Goal: Information Seeking & Learning: Learn about a topic

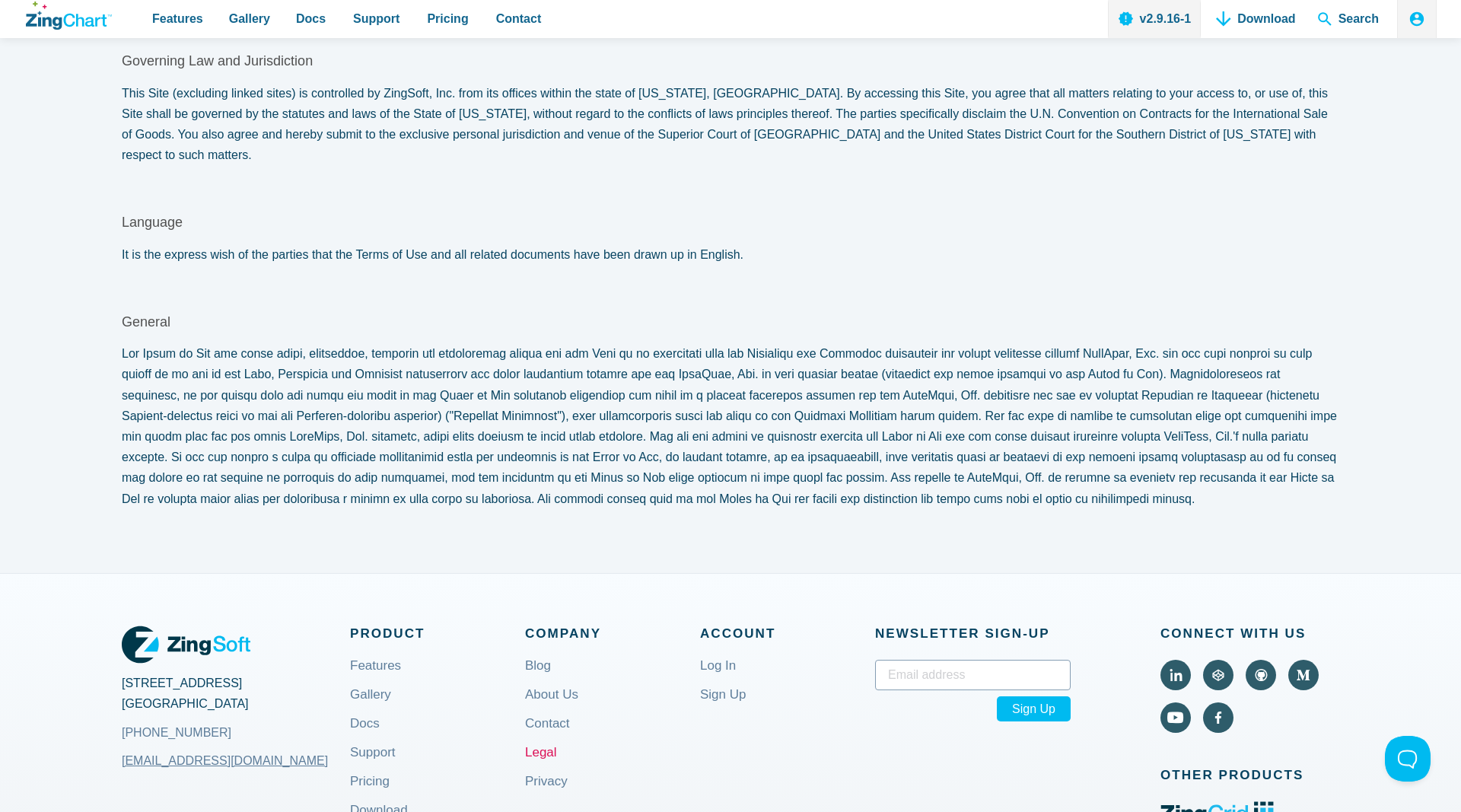
scroll to position [6675, 0]
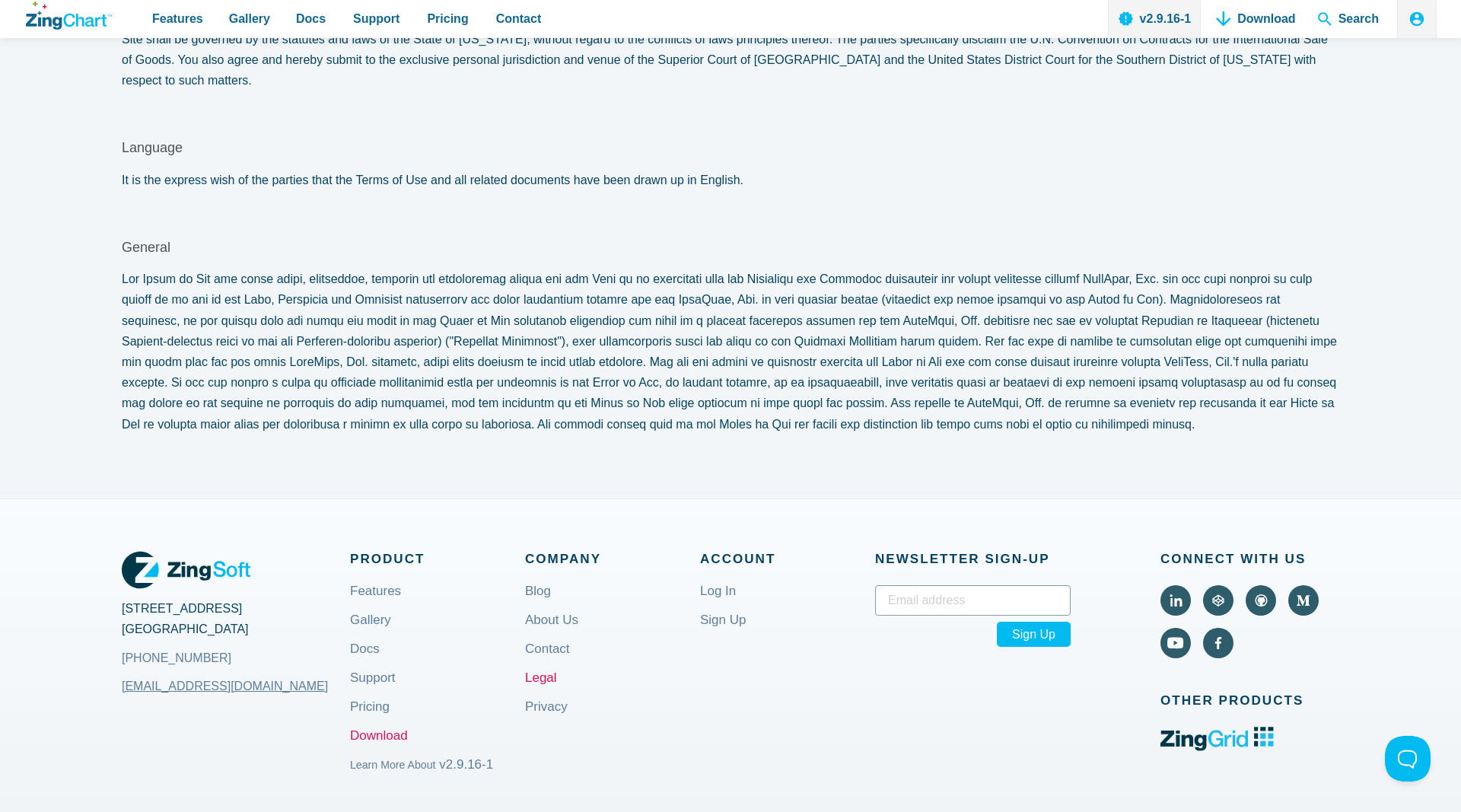
click at [391, 730] on link "Download" at bounding box center [379, 748] width 58 height 37
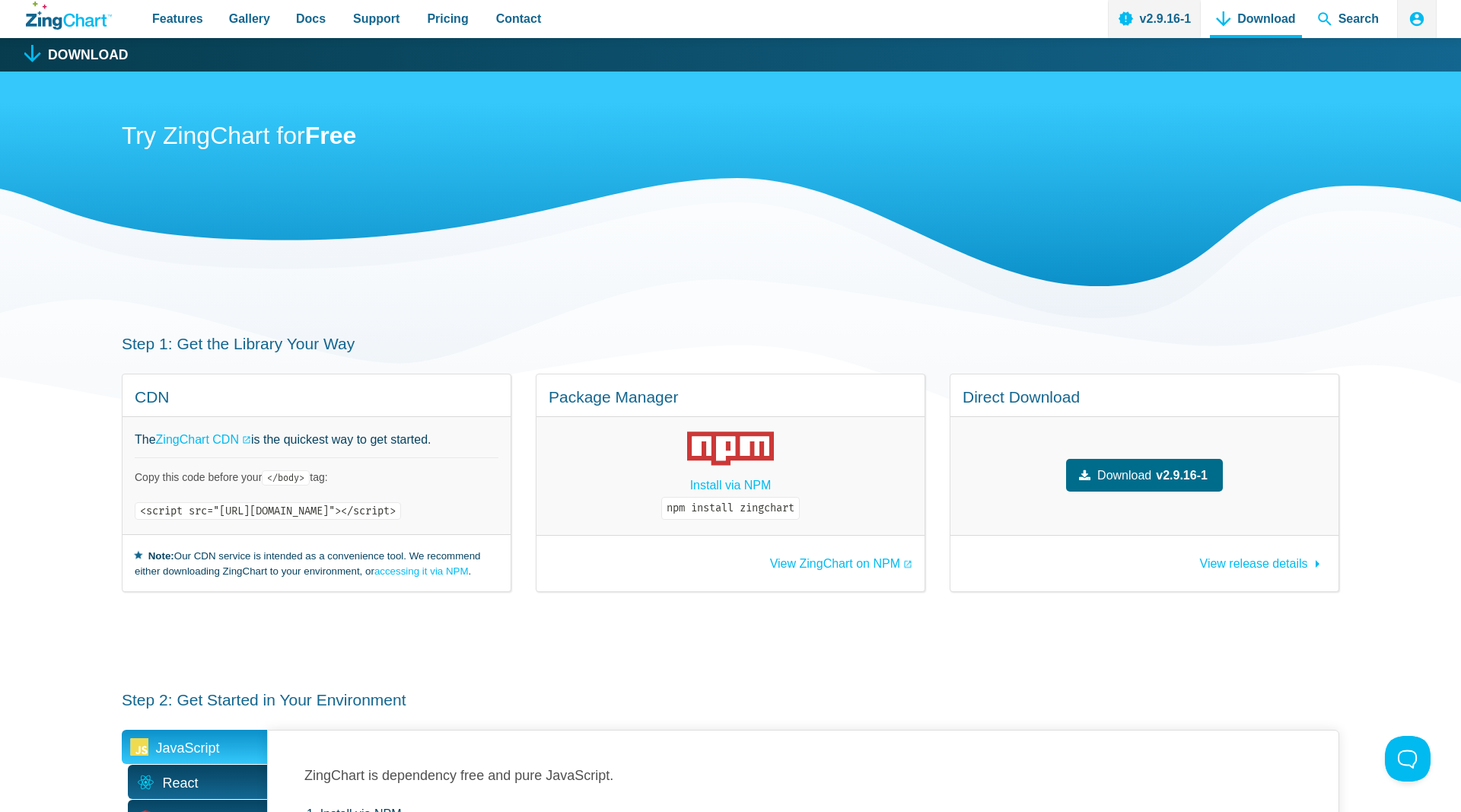
scroll to position [78, 0]
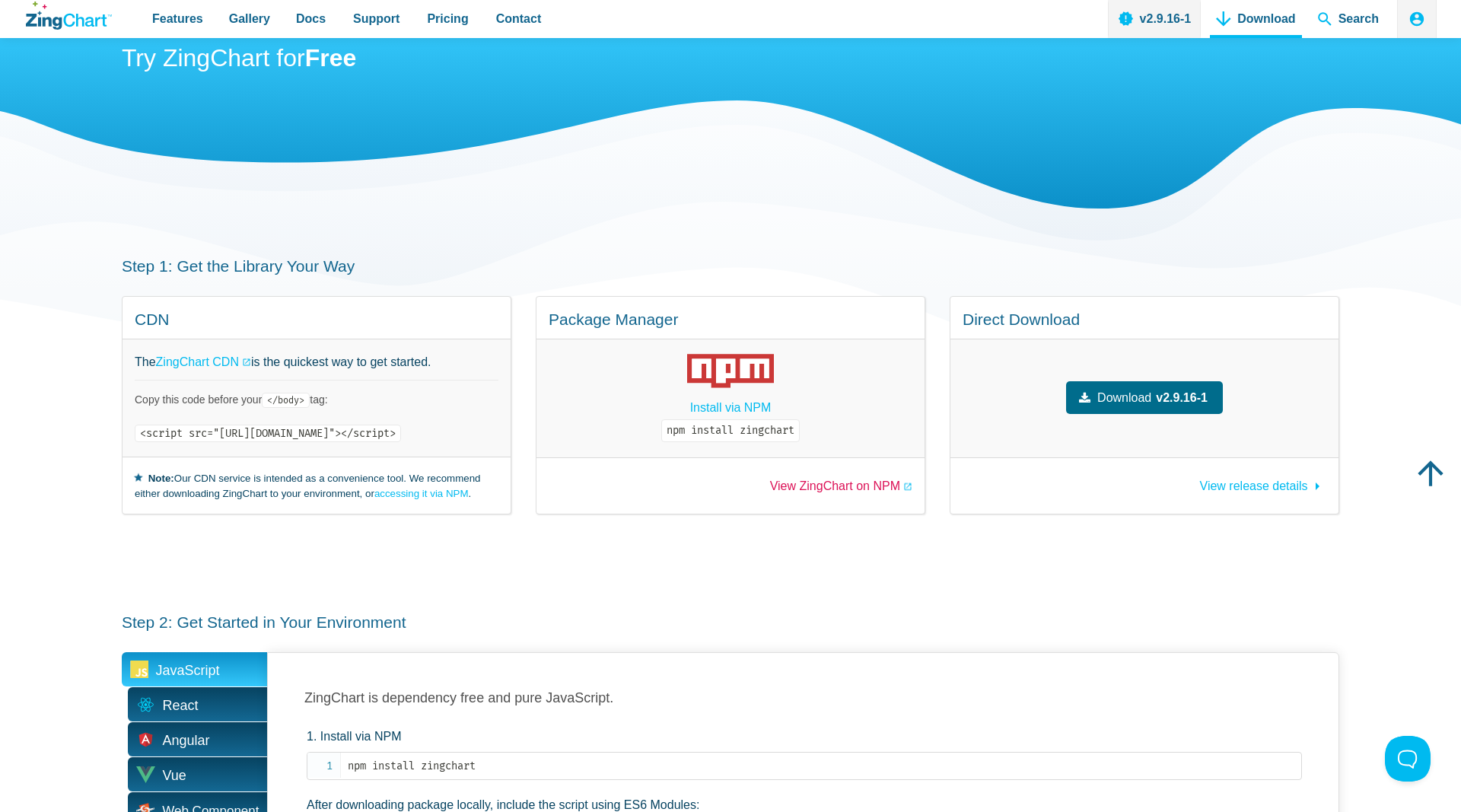
click at [893, 485] on link "View ZingChart on NPM" at bounding box center [841, 487] width 142 height 12
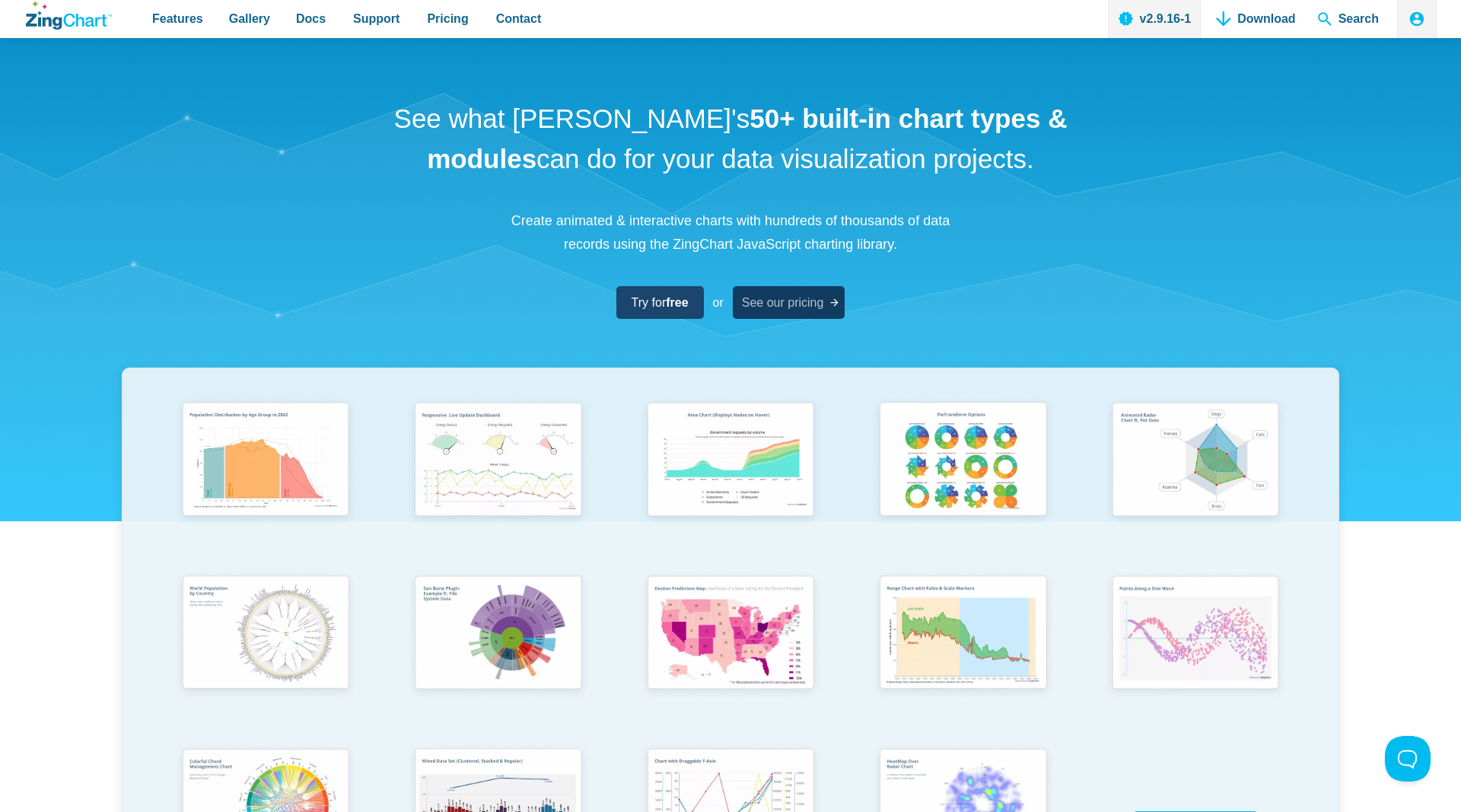
click at [812, 309] on span "See our pricing" at bounding box center [783, 302] width 82 height 20
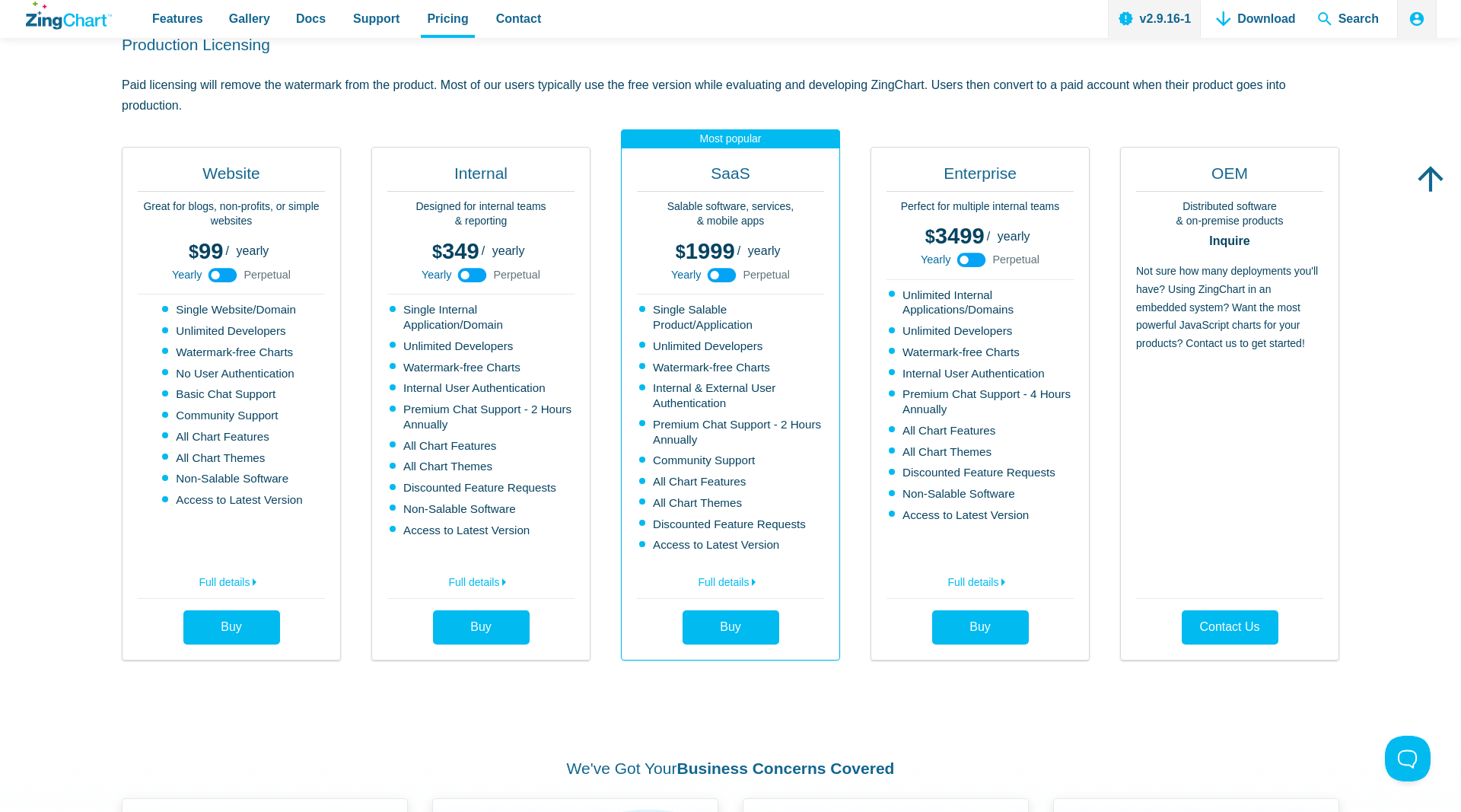
scroll to position [388, 0]
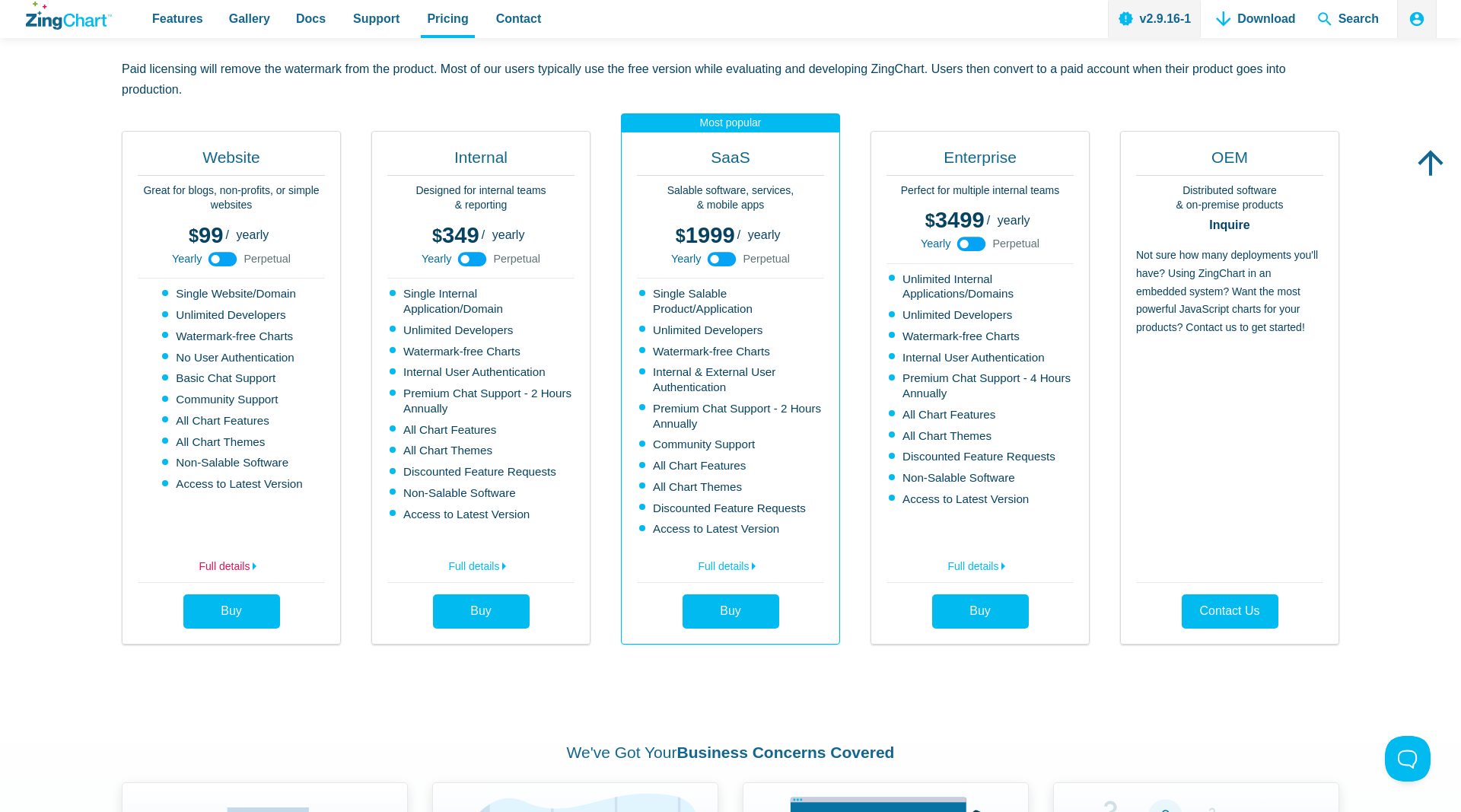
click at [239, 564] on link "Full details" at bounding box center [231, 564] width 187 height 25
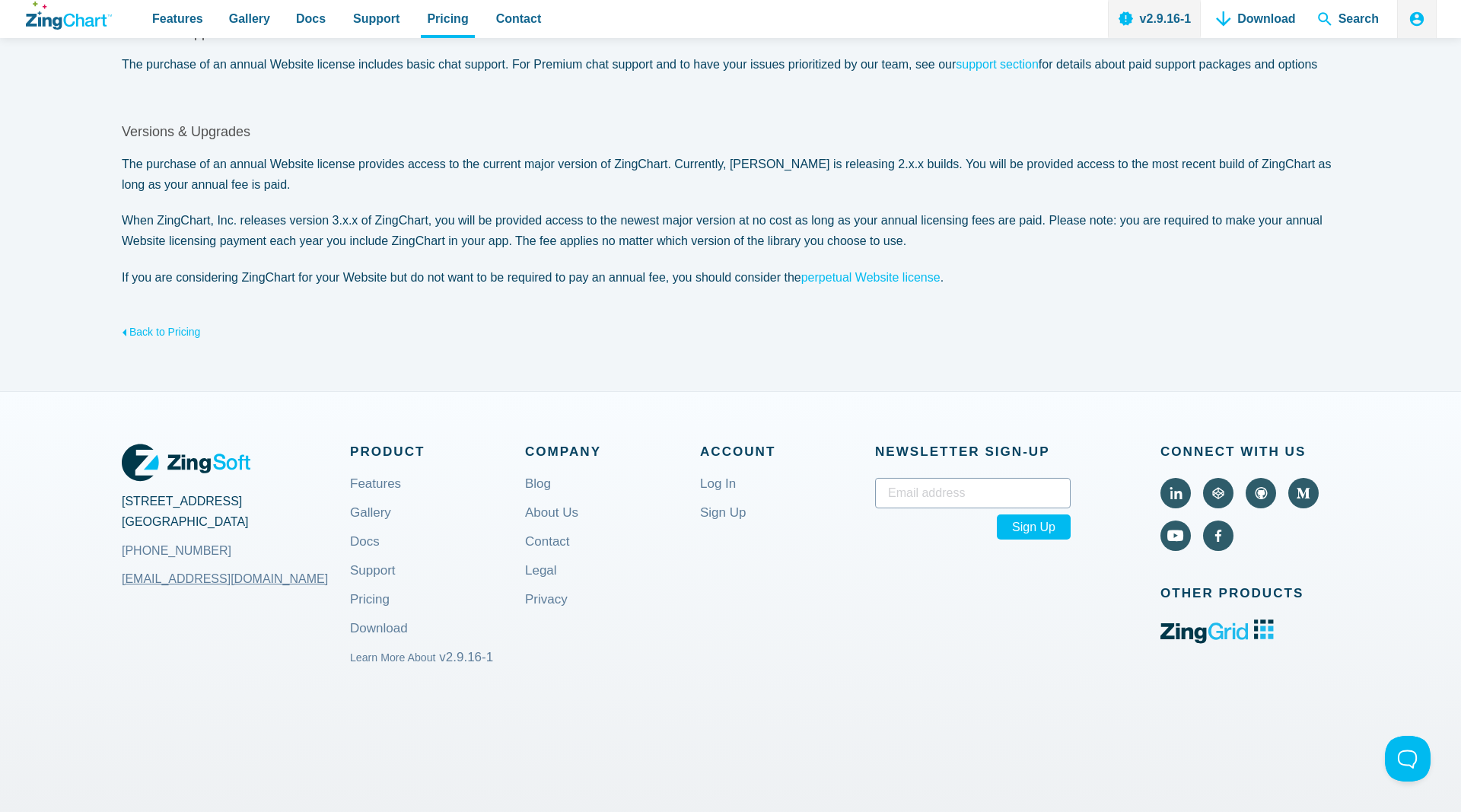
scroll to position [699, 0]
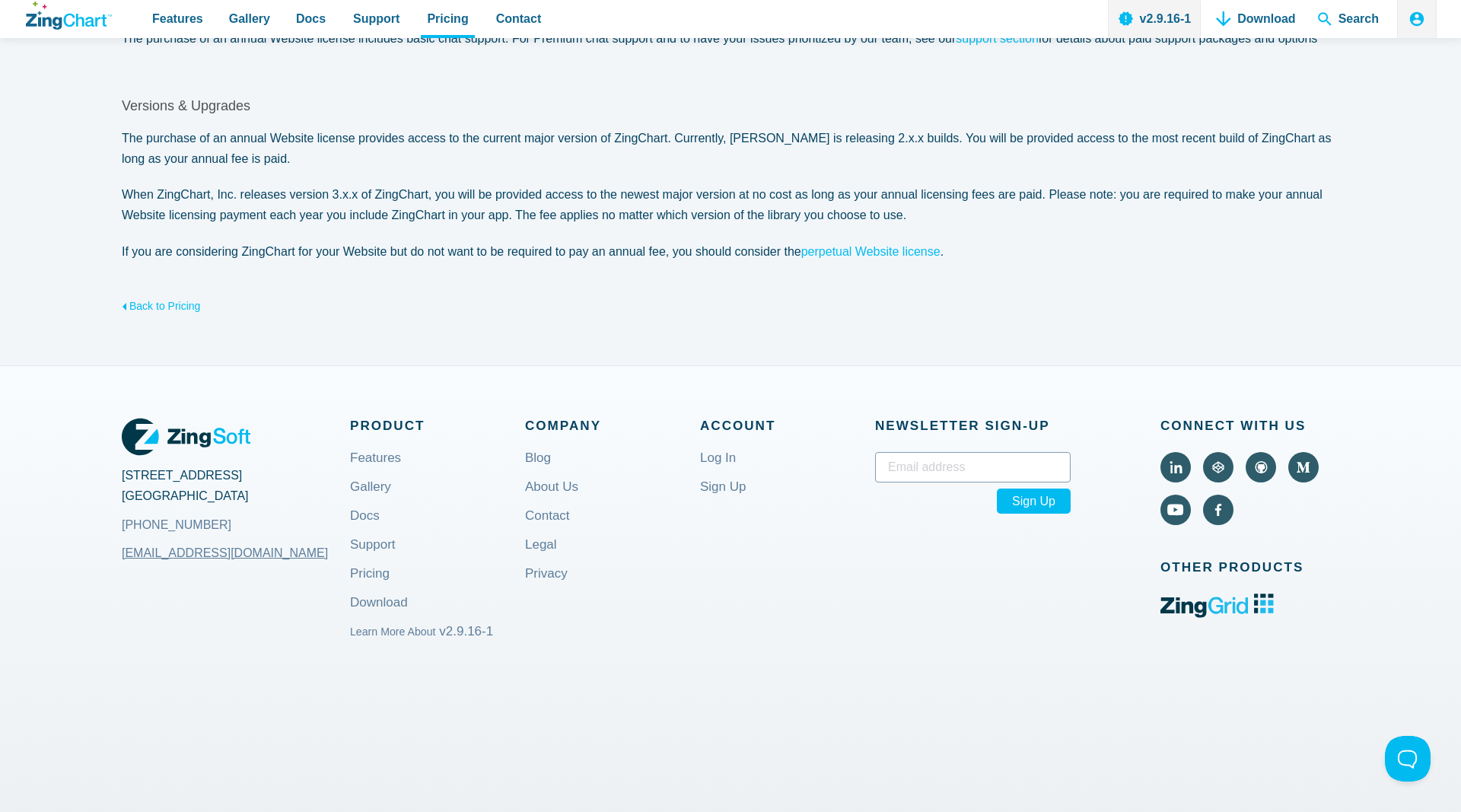
click at [361, 423] on span "Product" at bounding box center [438, 425] width 175 height 22
click at [347, 400] on div "2105 Garnet Avenue San Diego, CA 92109 +1 (858) 490-5281 sales@zingsoft.com Pro…" at bounding box center [730, 667] width 1217 height 604
click at [207, 373] on div "2105 Garnet Avenue San Diego, CA 92109 +1 (858) 490-5281 sales@zingsoft.com Pro…" at bounding box center [730, 667] width 1217 height 604
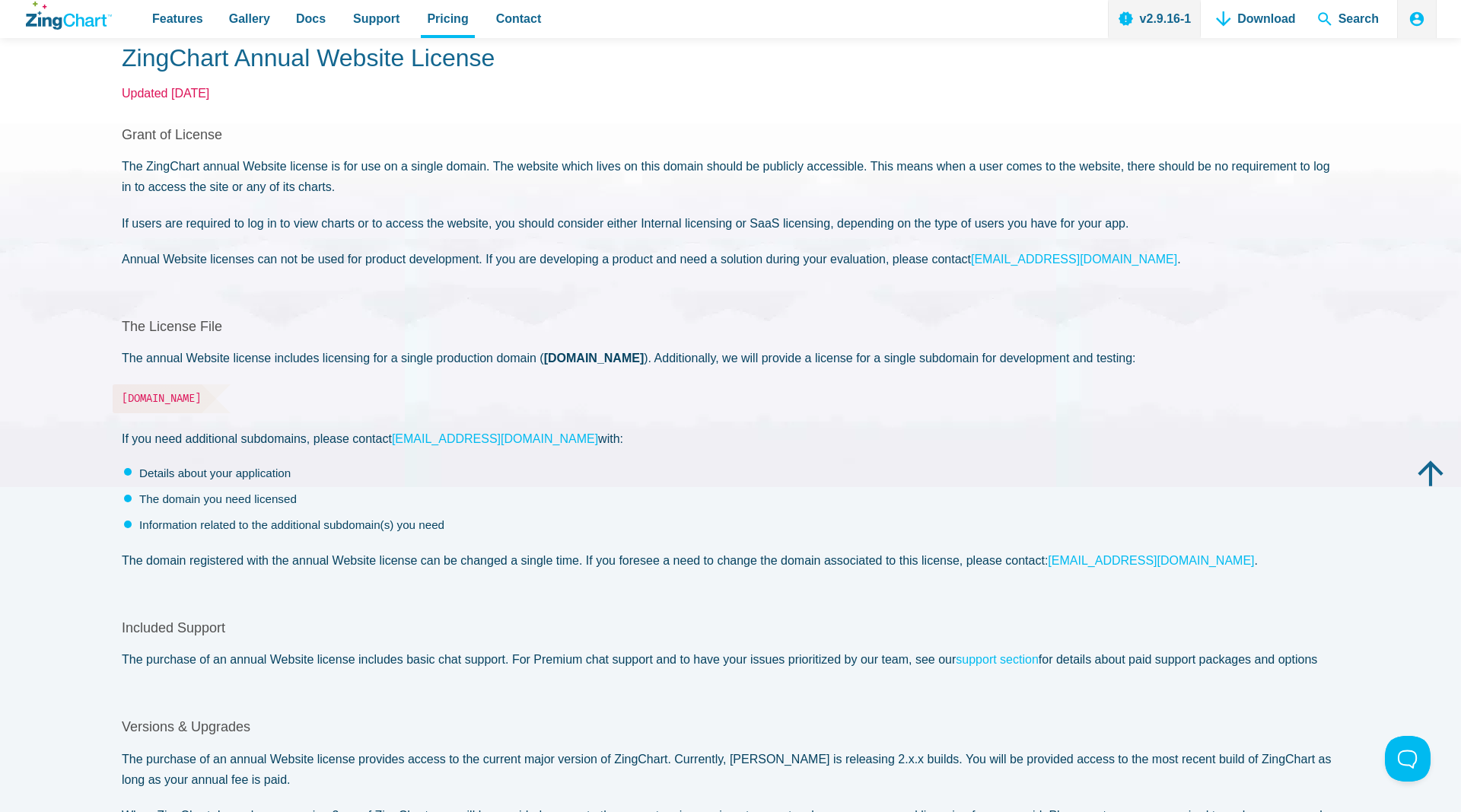
scroll to position [0, 0]
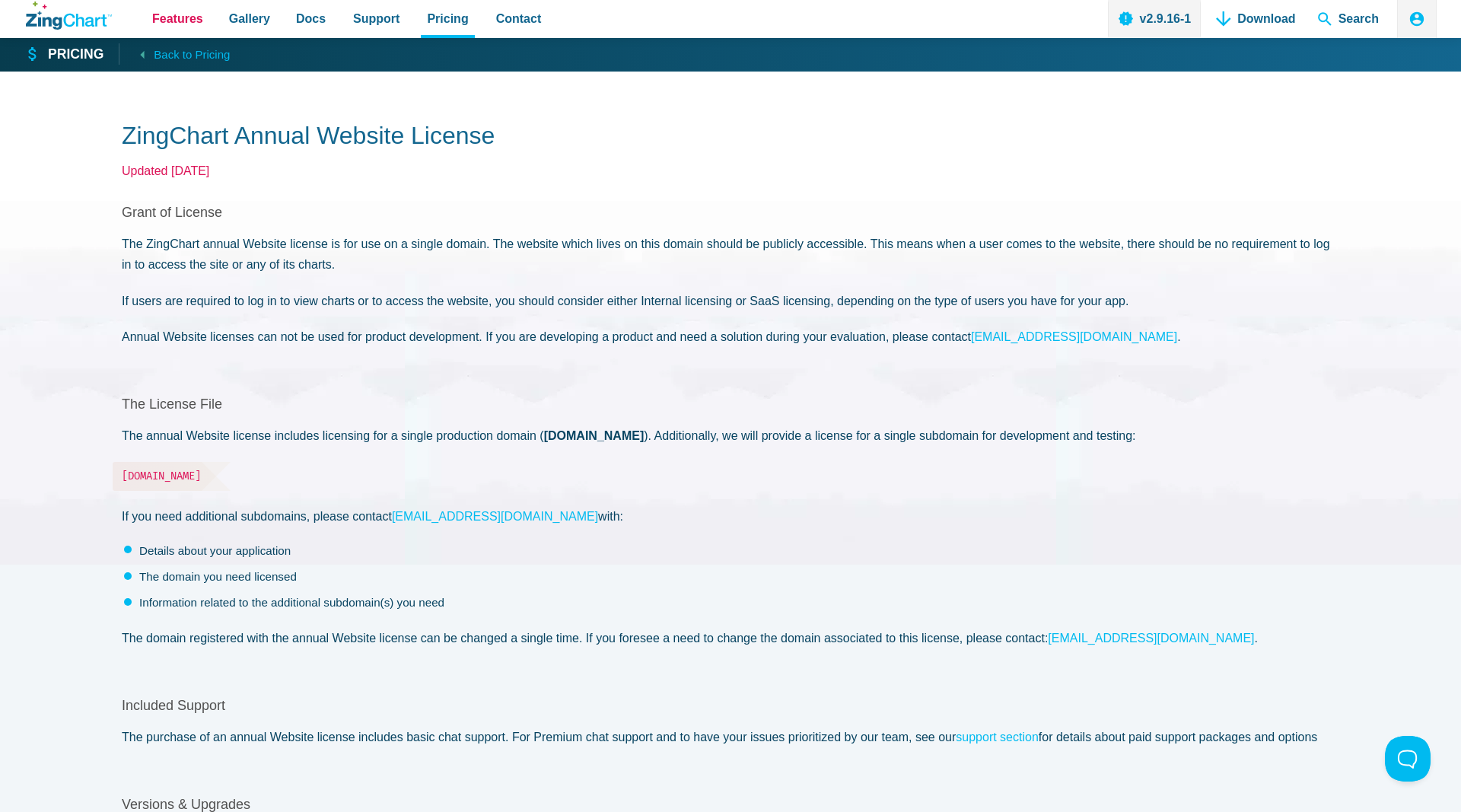
click at [179, 20] on span "Features" at bounding box center [178, 18] width 51 height 20
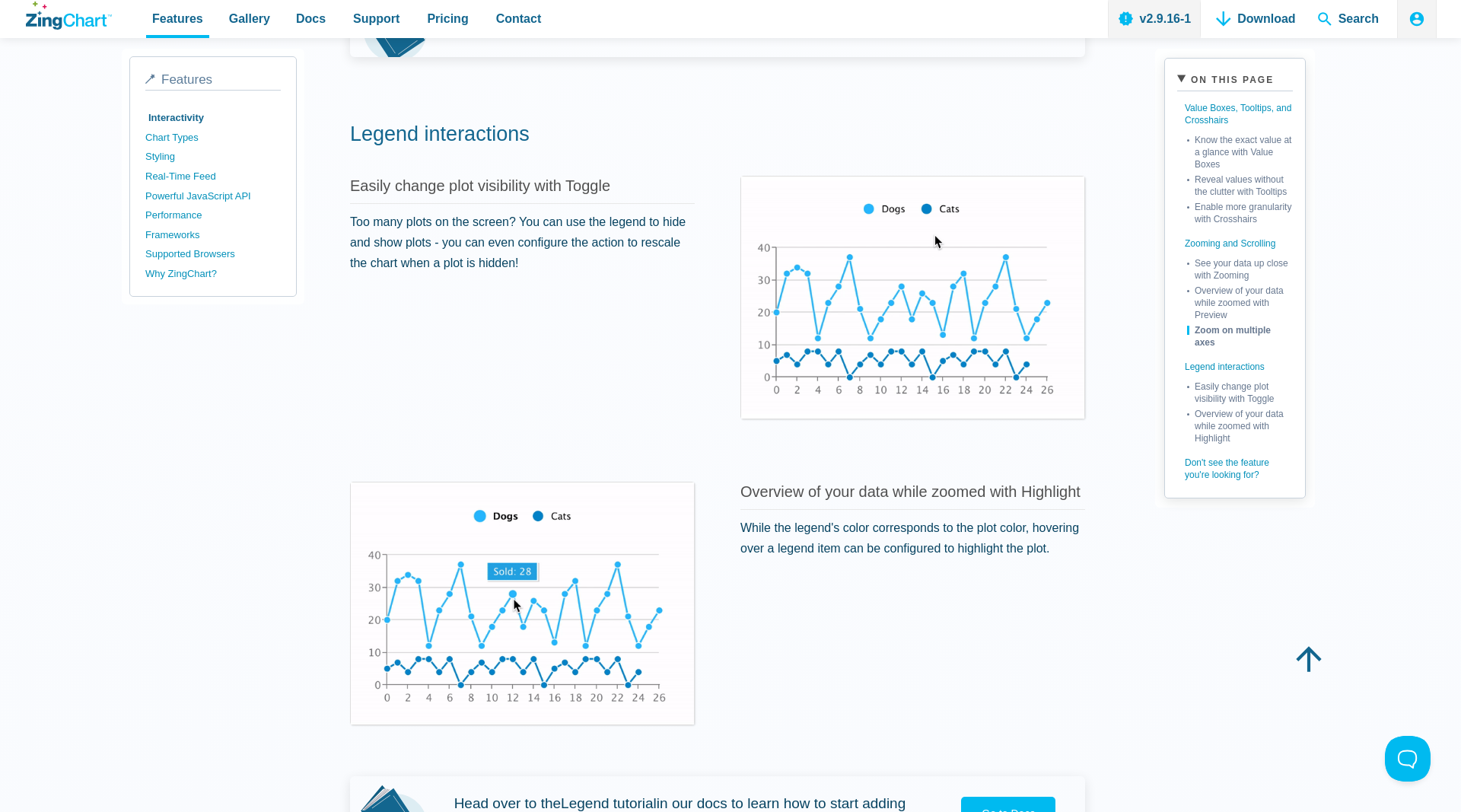
scroll to position [2561, 0]
